Goal: Find specific page/section: Find specific page/section

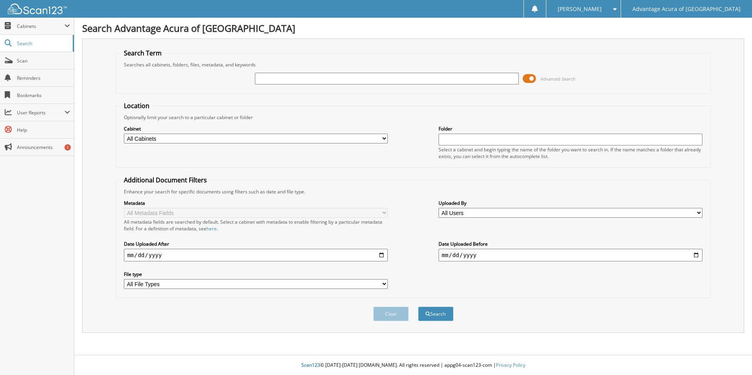
click at [295, 81] on input "text" at bounding box center [387, 79] width 264 height 12
type input "79263"
click at [418, 307] on button "Search" at bounding box center [435, 314] width 35 height 15
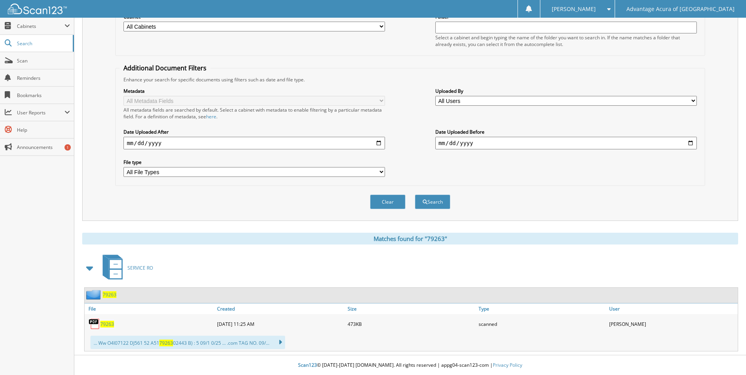
scroll to position [112, 0]
click at [109, 321] on link "79263" at bounding box center [107, 324] width 14 height 7
click at [110, 326] on span "79263" at bounding box center [107, 324] width 14 height 7
click at [104, 322] on span "79263" at bounding box center [107, 324] width 14 height 7
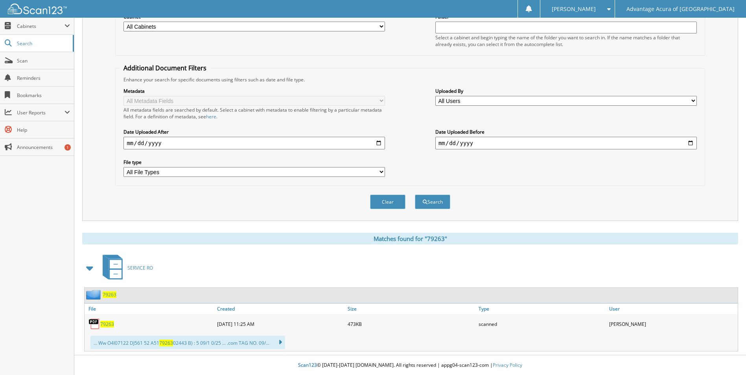
click at [108, 328] on div "79263" at bounding box center [150, 324] width 131 height 16
click at [108, 324] on span "79263" at bounding box center [107, 324] width 14 height 7
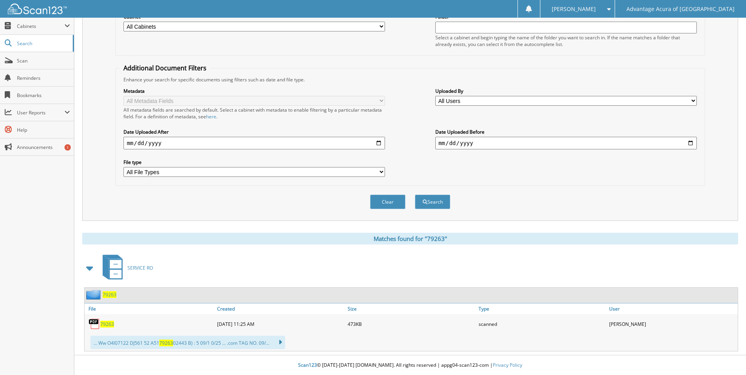
drag, startPoint x: 744, startPoint y: 0, endPoint x: 87, endPoint y: 227, distance: 694.7
click at [87, 227] on div "Search Term Searches all cabinets, folders, files, metadata, and keywords 79263…" at bounding box center [410, 138] width 656 height 425
click at [116, 341] on div "... Ww O4l07122 DJ561 52 A51 79263 02443 B) : 5 09/1 0/25 ... .com TAG NO. 09/.…" at bounding box center [187, 342] width 195 height 13
click at [103, 327] on span "79263" at bounding box center [107, 324] width 14 height 7
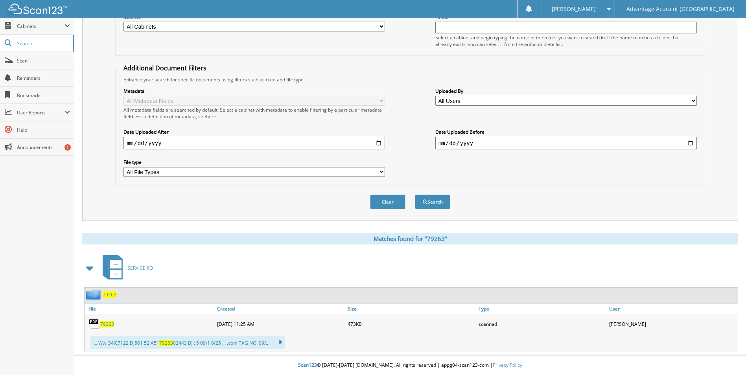
click at [90, 327] on img at bounding box center [94, 324] width 12 height 12
click at [104, 327] on span "79263" at bounding box center [107, 324] width 14 height 7
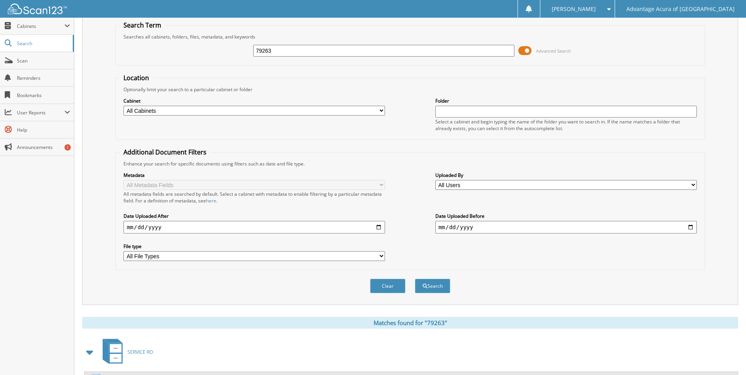
scroll to position [0, 0]
